Goal: Task Accomplishment & Management: Complete application form

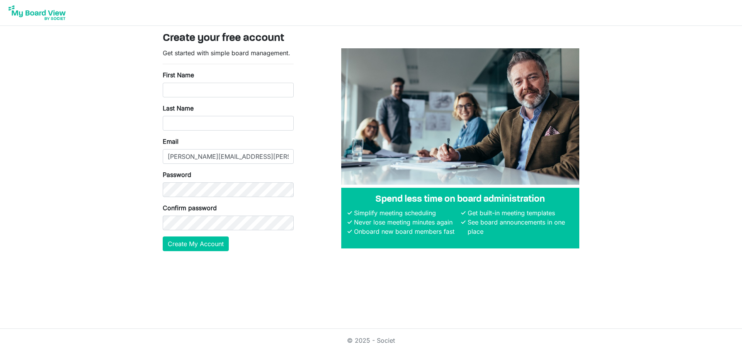
click at [183, 94] on input "First Name" at bounding box center [228, 90] width 131 height 15
type input "Andrew"
click at [203, 127] on input "Last Name" at bounding box center [228, 123] width 131 height 15
type input "McKerrow"
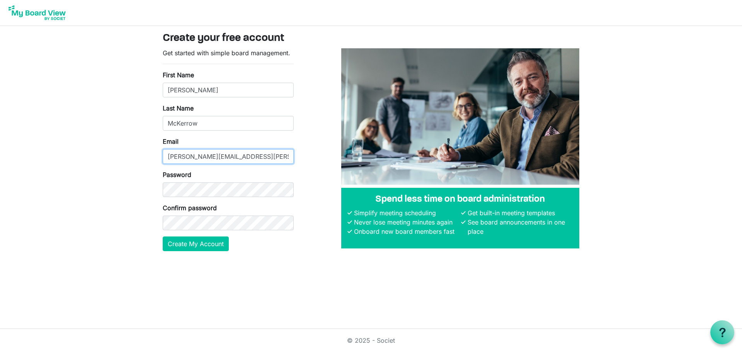
click at [178, 154] on input "kim.mckerrow@salvationarmy.org.nz" at bounding box center [228, 156] width 131 height 15
type input "Andrew.mckerrow@salvationarmy.org.nz"
click at [193, 248] on button "Create My Account" at bounding box center [196, 243] width 66 height 15
